Goal: Find specific page/section: Find specific page/section

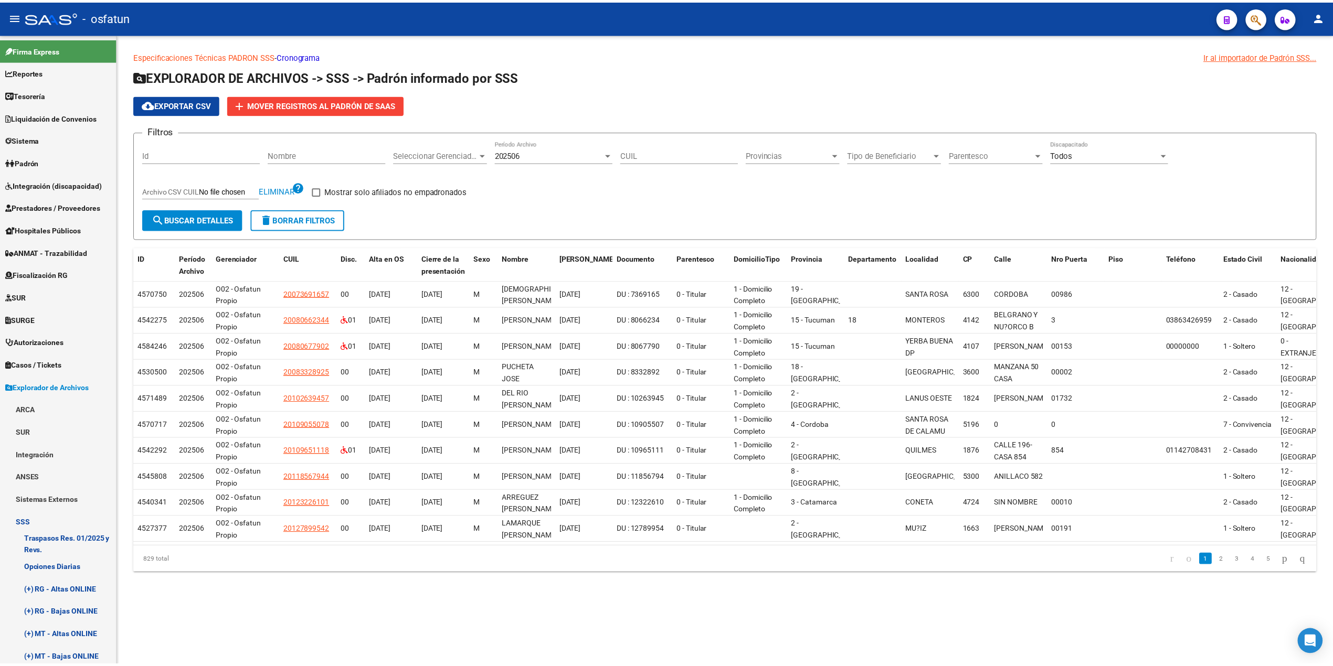
scroll to position [349, 0]
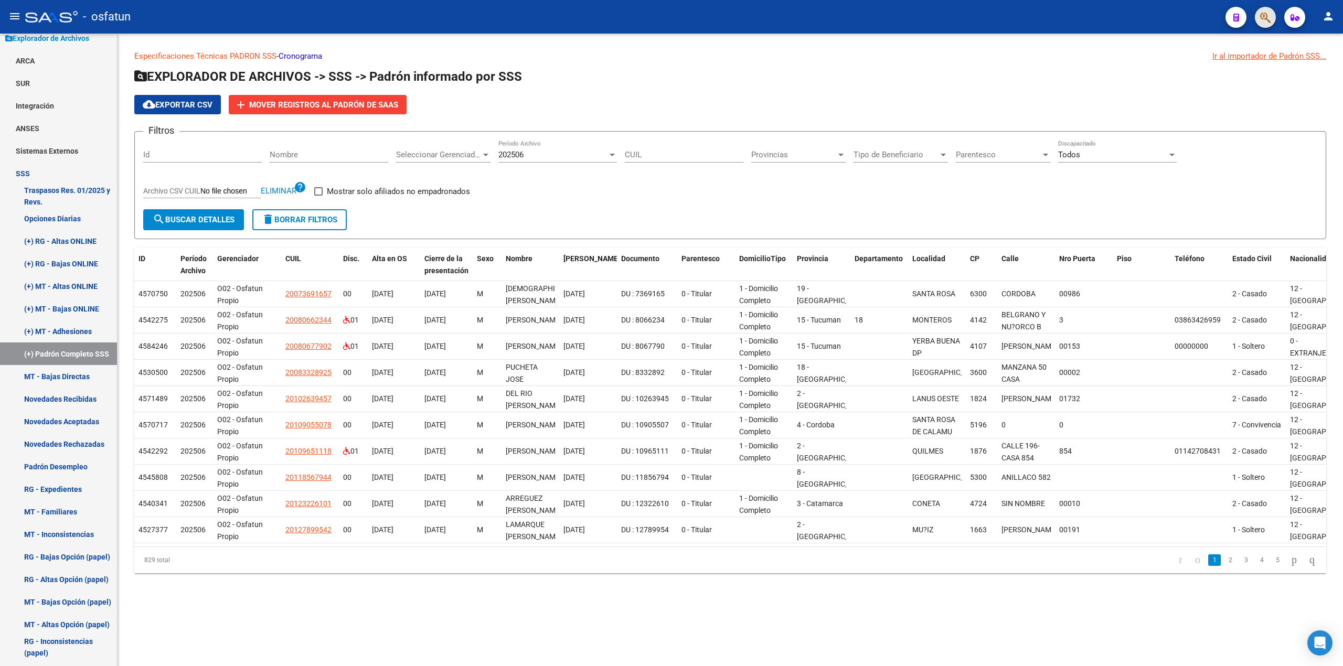
click at [1258, 17] on button "button" at bounding box center [1265, 17] width 21 height 21
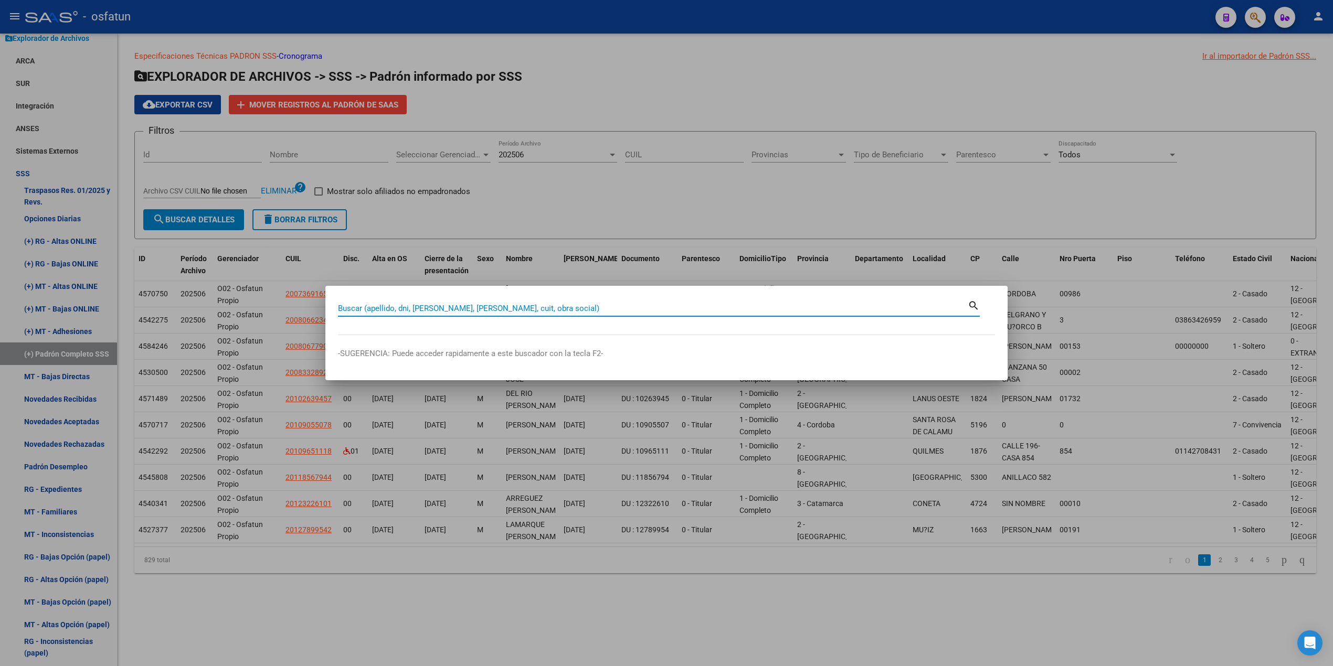
paste input "20565478762"
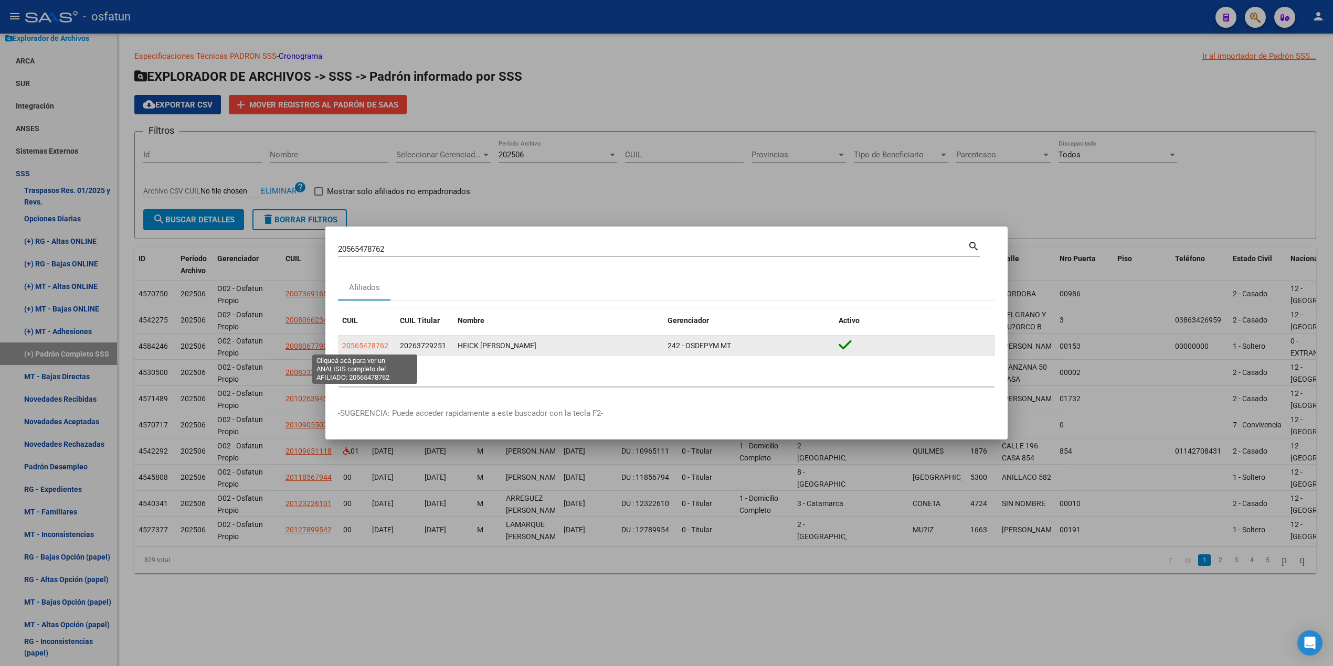
click at [378, 347] on span "20565478762" at bounding box center [365, 346] width 46 height 8
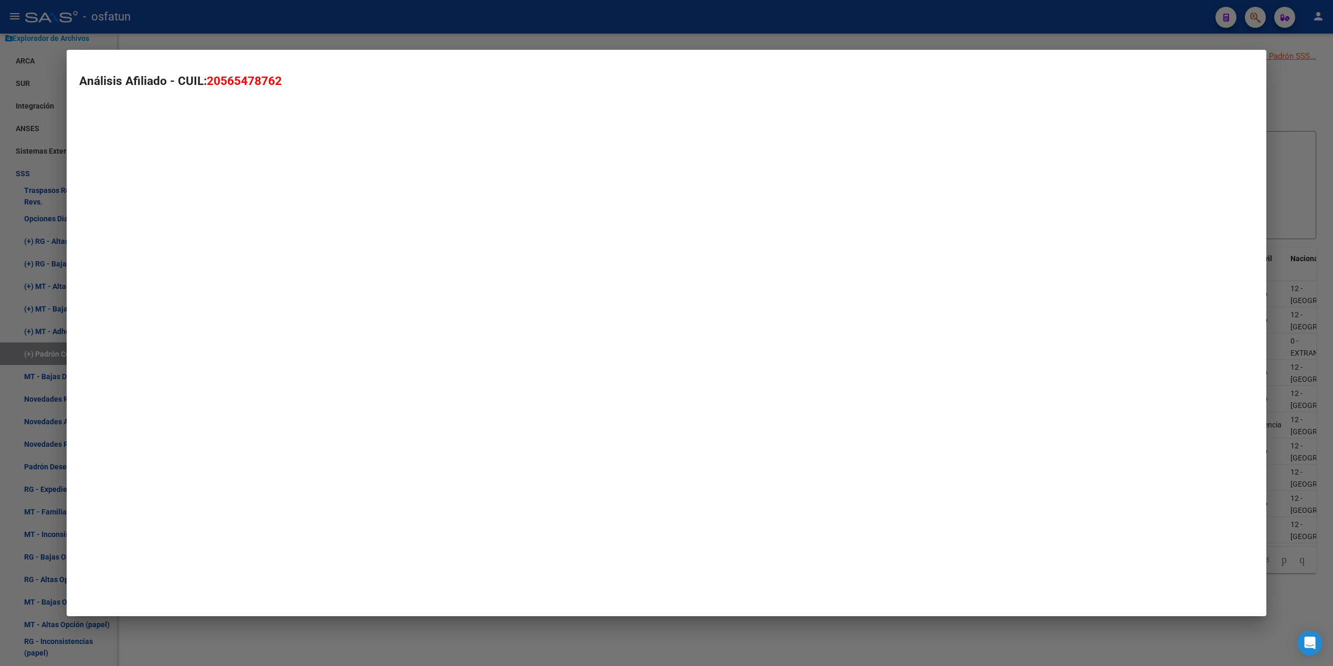
click at [378, 347] on mat-dialog-container "Análisis Afiliado - CUIL: 20565478762" at bounding box center [666, 333] width 1199 height 567
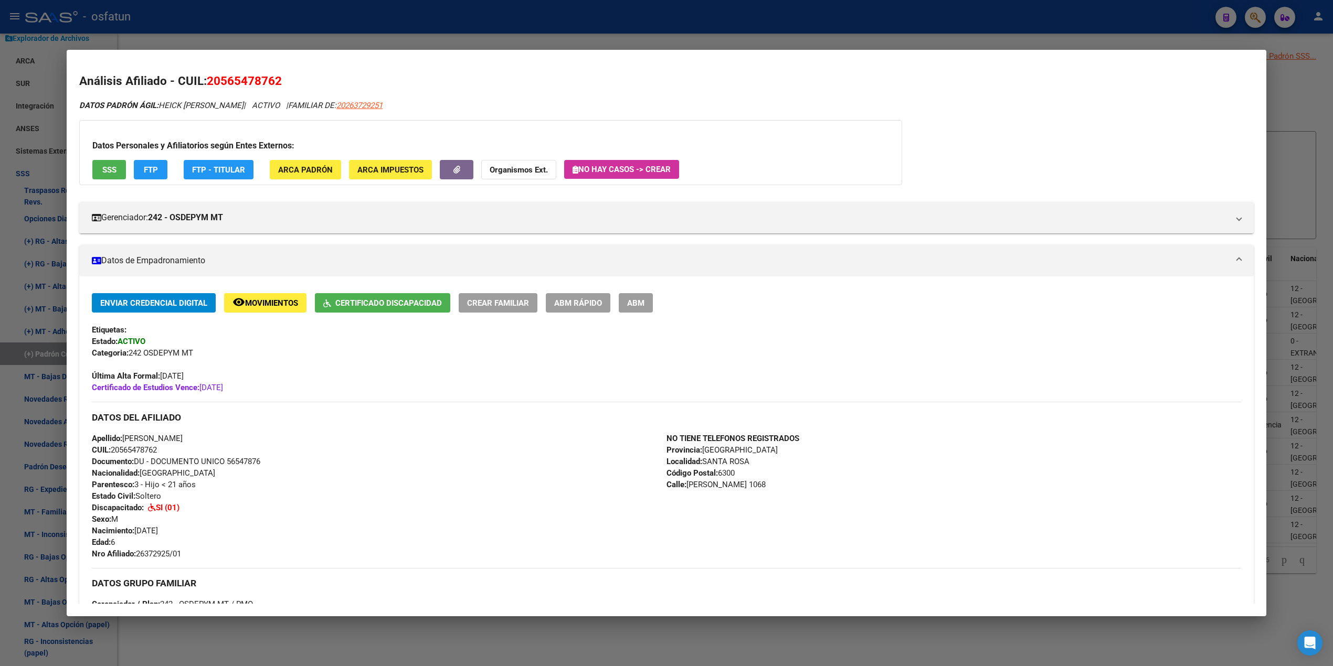
click at [1003, 44] on div at bounding box center [666, 333] width 1333 height 666
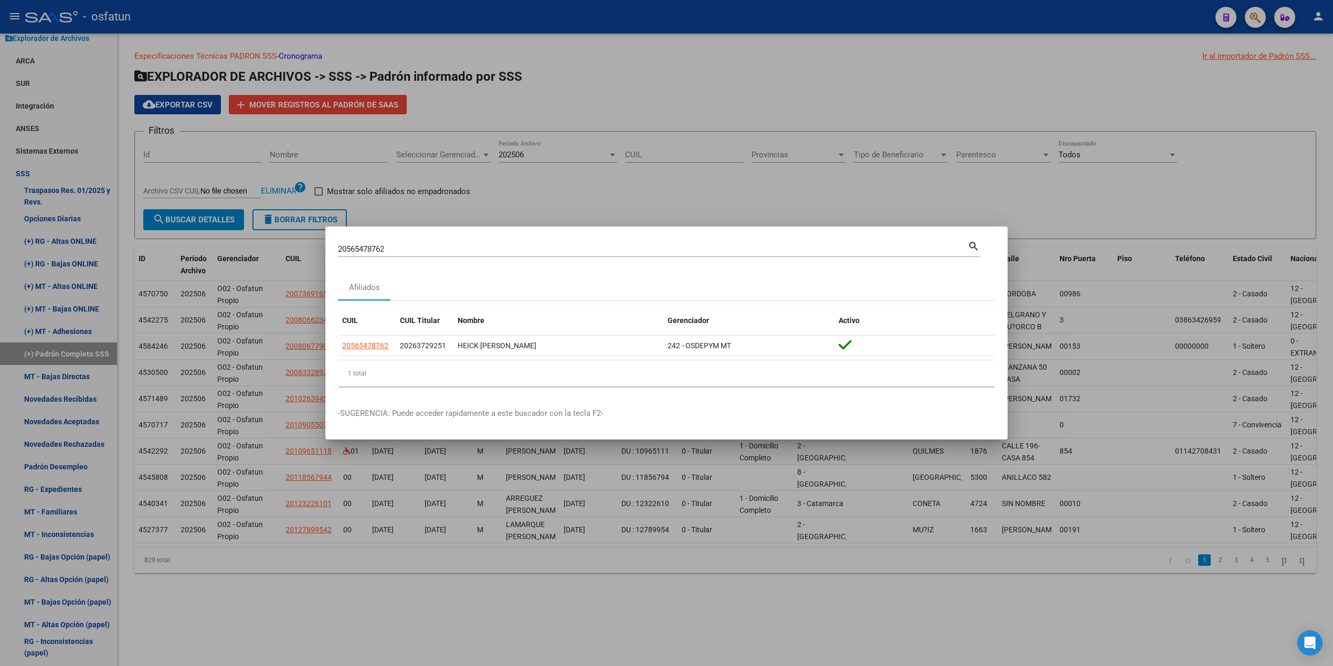
drag, startPoint x: 440, startPoint y: 242, endPoint x: 192, endPoint y: 221, distance: 249.1
click at [192, 221] on div "20565478762 Buscar (apellido, dni, cuil, nro traspaso, cuit, obra social) searc…" at bounding box center [666, 333] width 1333 height 666
drag, startPoint x: 399, startPoint y: 252, endPoint x: 373, endPoint y: 254, distance: 26.8
click at [286, 247] on div "20565478762 Buscar (apellido, dni, cuil, nro traspaso, cuit, obra social) searc…" at bounding box center [666, 333] width 1333 height 666
paste input "188740880"
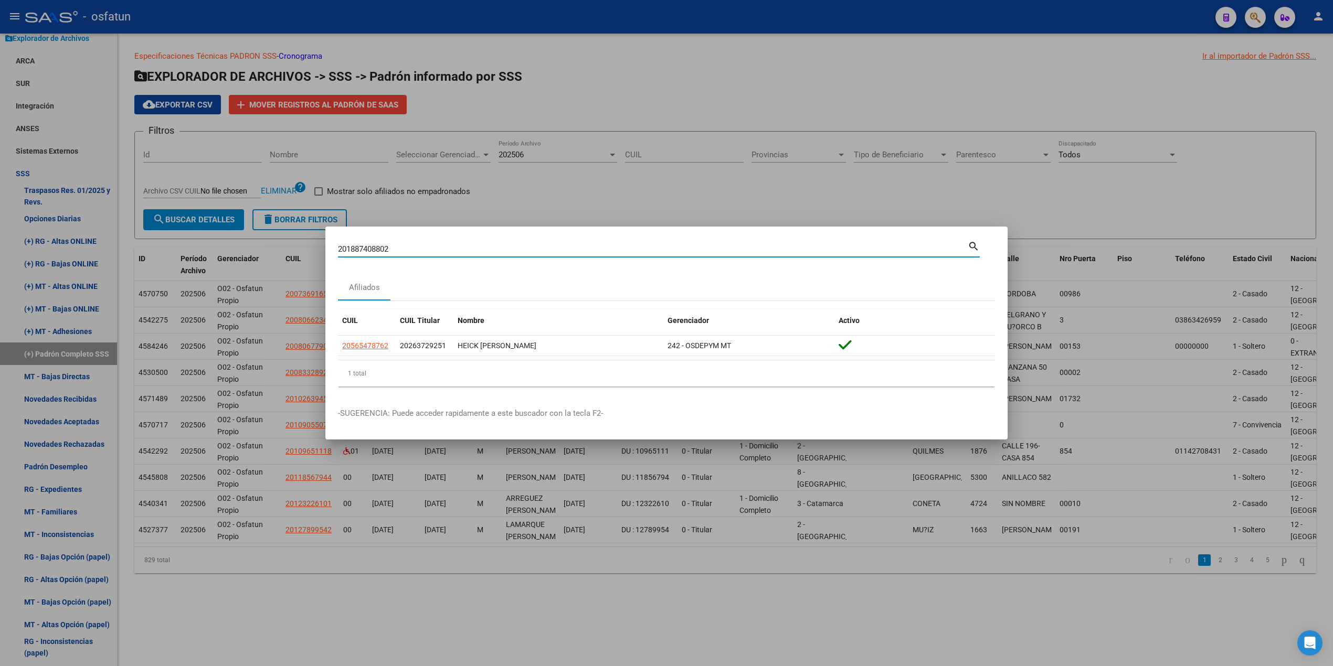
drag, startPoint x: 413, startPoint y: 247, endPoint x: 286, endPoint y: 246, distance: 127.0
click at [286, 246] on div "201887408802 Buscar (apellido, dni, cuil, nro traspaso, cuit, obra social) sear…" at bounding box center [666, 333] width 1333 height 666
paste input
type input "20188740880"
